Goal: Information Seeking & Learning: Learn about a topic

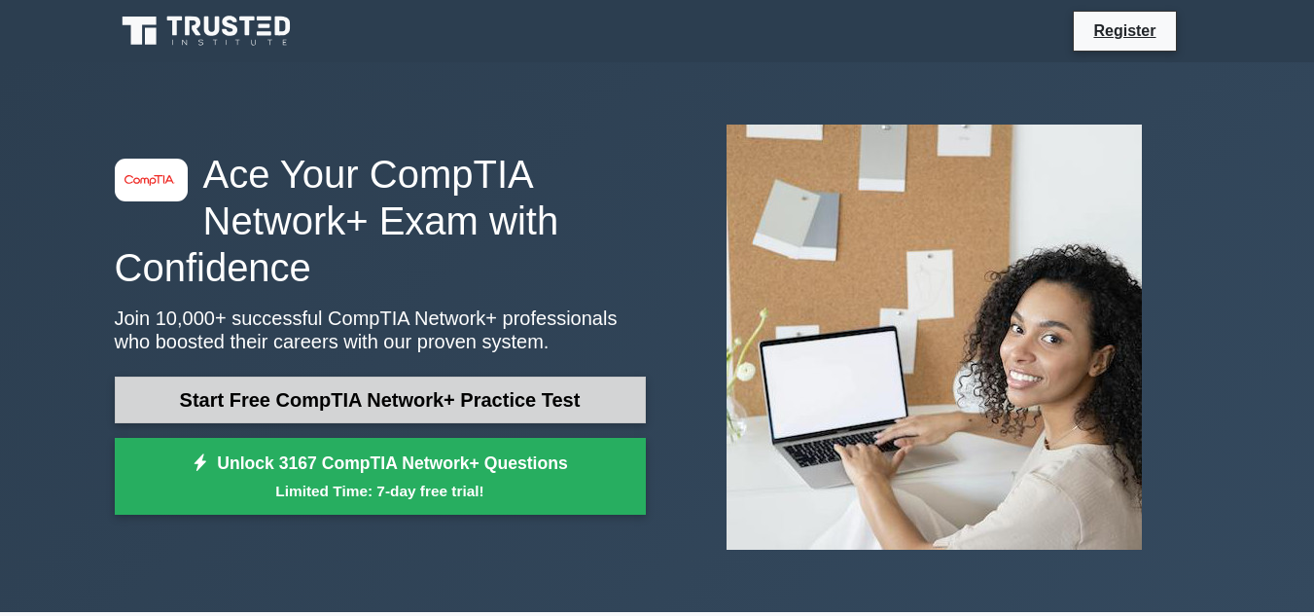
click at [381, 396] on link "Start Free CompTIA Network+ Practice Test" at bounding box center [380, 399] width 531 height 47
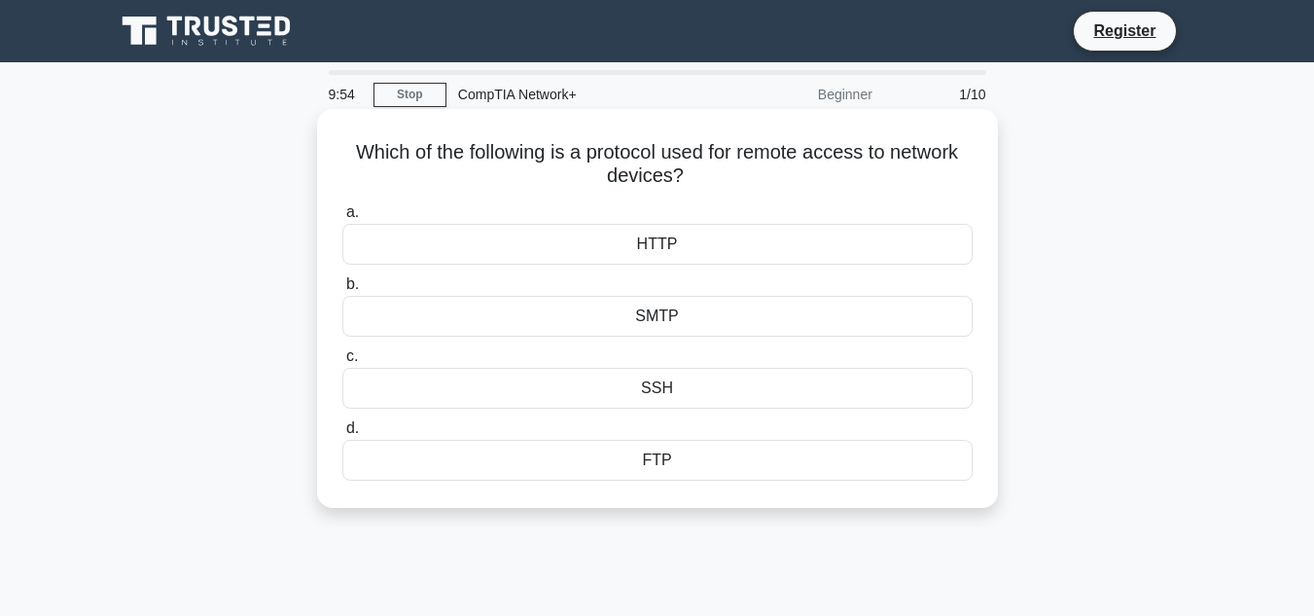
click at [372, 396] on div "SSH" at bounding box center [657, 388] width 630 height 41
click at [342, 363] on input "c. SSH" at bounding box center [342, 356] width 0 height 13
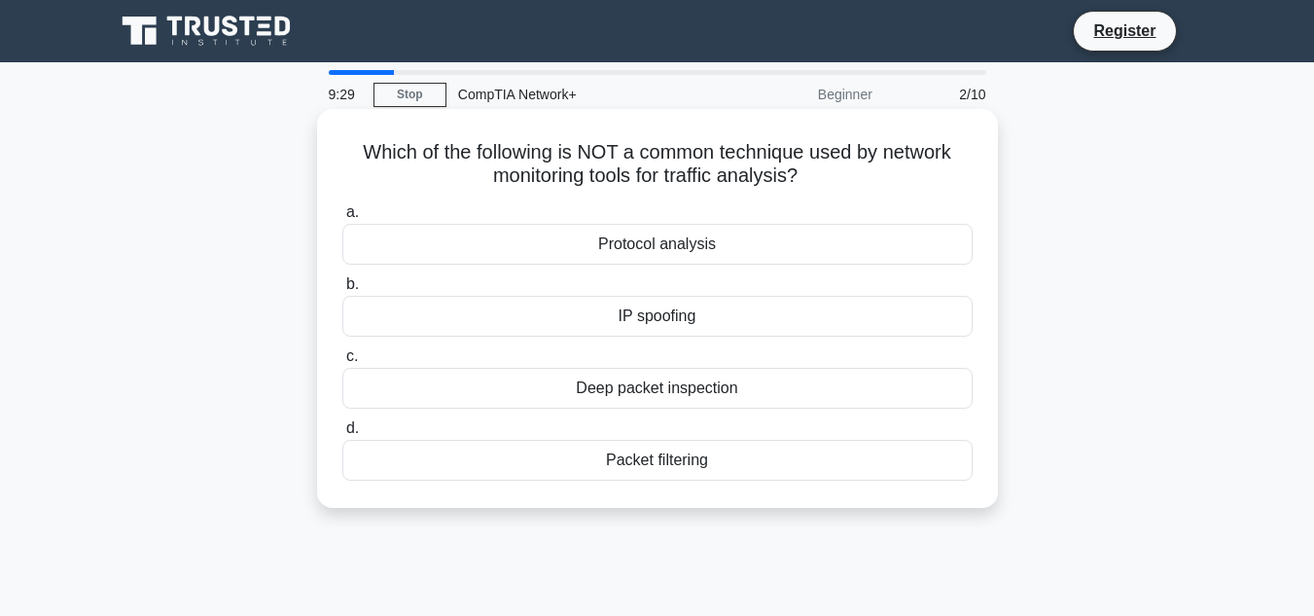
click at [674, 252] on div "Protocol analysis" at bounding box center [657, 244] width 630 height 41
click at [342, 219] on input "a. Protocol analysis" at bounding box center [342, 212] width 0 height 13
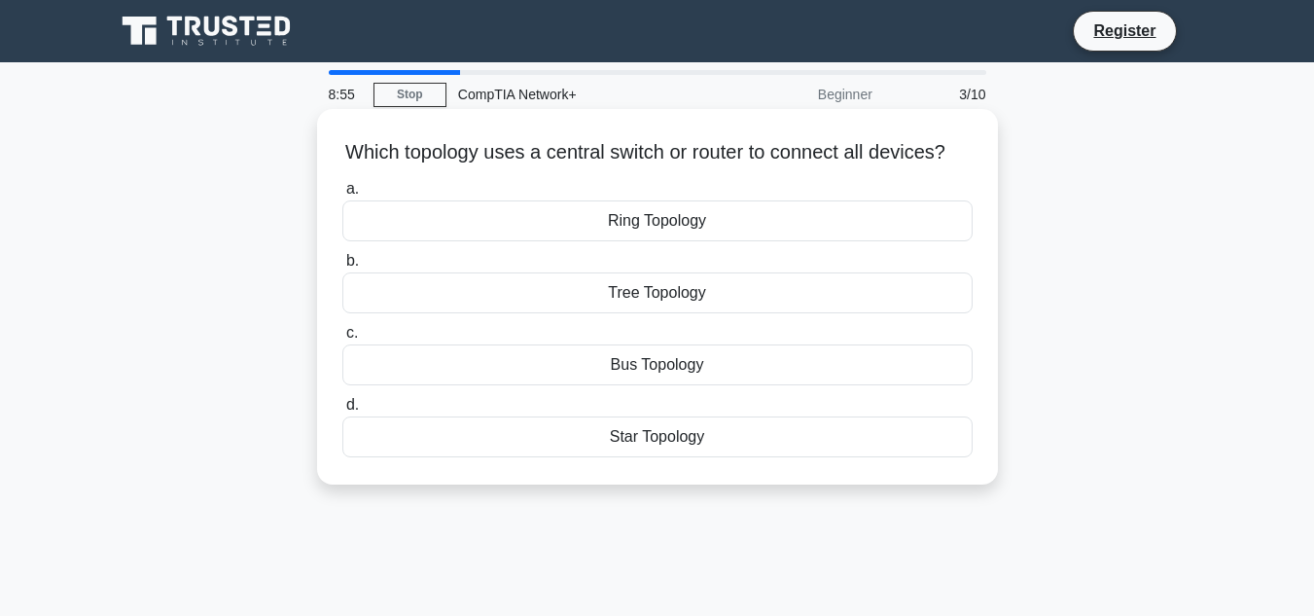
click at [680, 457] on div "Star Topology" at bounding box center [657, 436] width 630 height 41
click at [342, 411] on input "d. Star Topology" at bounding box center [342, 405] width 0 height 13
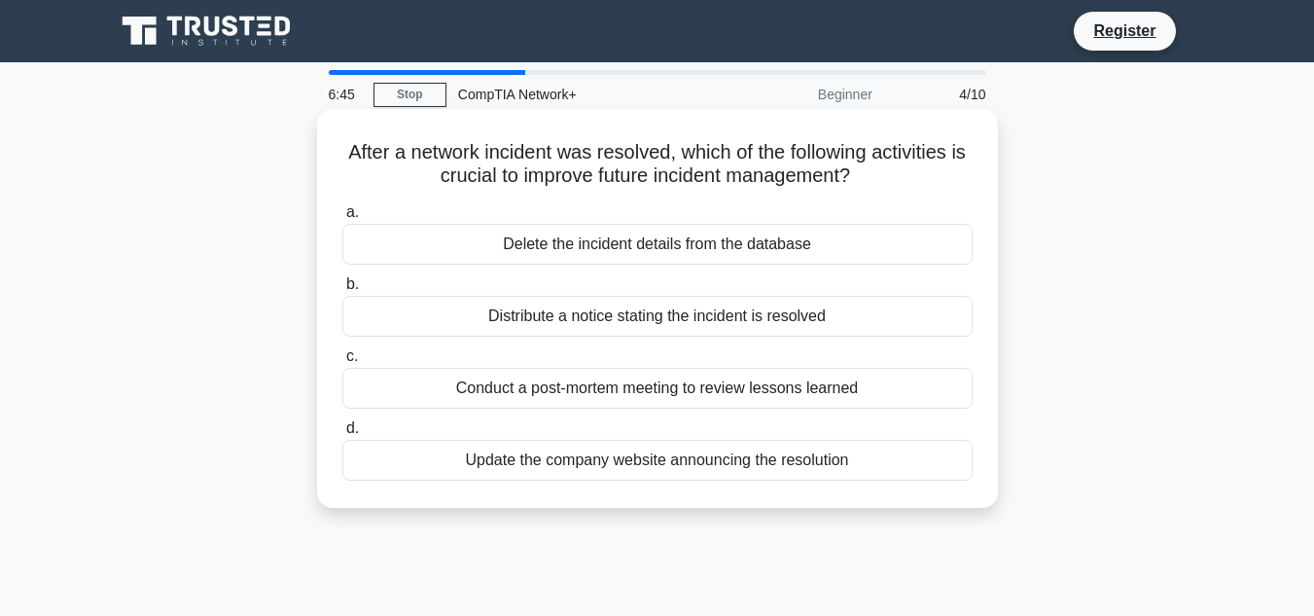
click at [739, 456] on div "Update the company website announcing the resolution" at bounding box center [657, 460] width 630 height 41
click at [342, 435] on input "d. Update the company website announcing the resolution" at bounding box center [342, 428] width 0 height 13
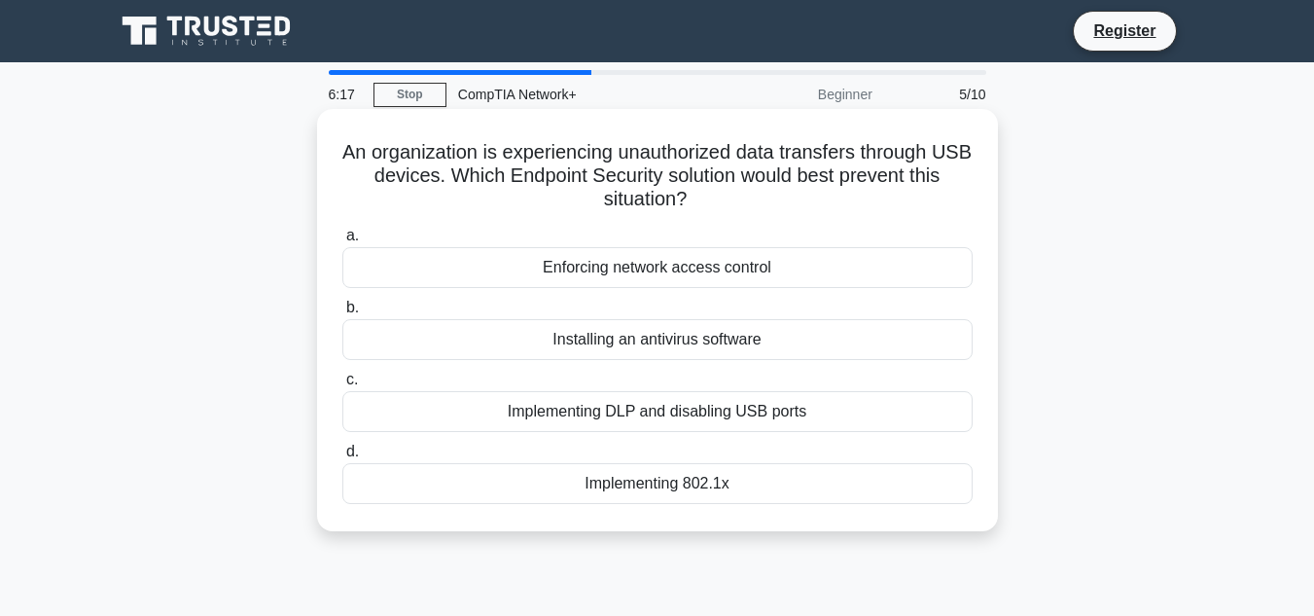
click at [765, 479] on div "Implementing 802.1x" at bounding box center [657, 483] width 630 height 41
click at [342, 458] on input "d. Implementing 802.1x" at bounding box center [342, 451] width 0 height 13
